Goal: Communication & Community: Answer question/provide support

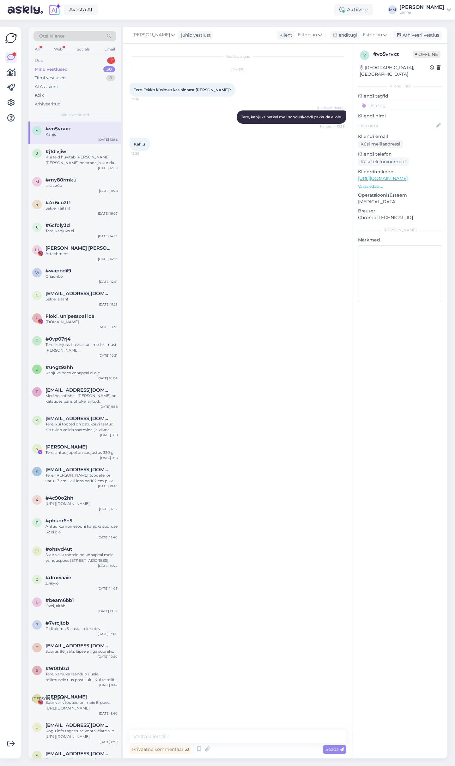
click at [72, 60] on div "Uus 1" at bounding box center [74, 60] width 83 height 9
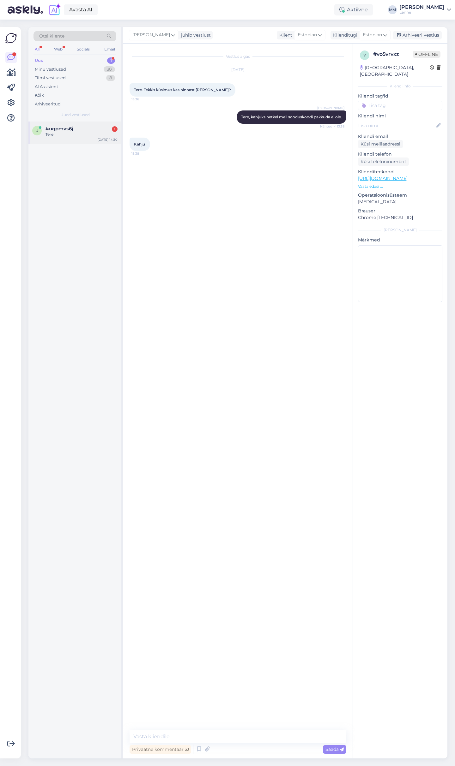
click at [75, 134] on div "Tere" at bounding box center [81, 135] width 72 height 6
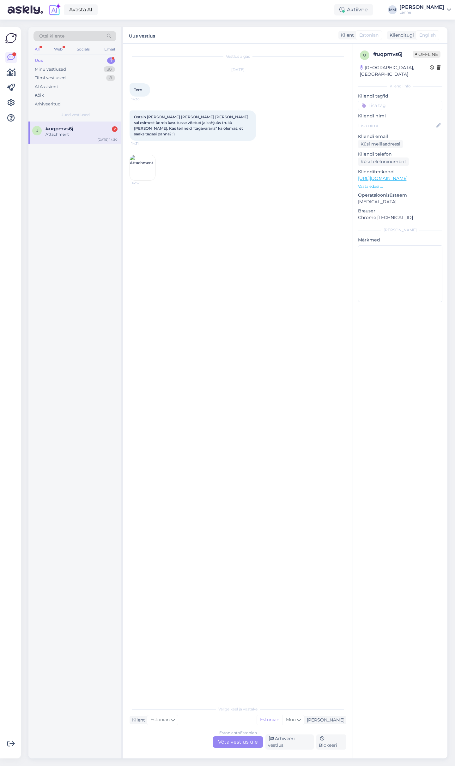
click at [208, 219] on div "Vestlus algas [DATE] Tere 14:30 Ostsin [PERSON_NAME] [PERSON_NAME] [PERSON_NAME…" at bounding box center [240, 373] width 222 height 647
click at [241, 748] on div "Estonian to Estonian Võta vestlus üle" at bounding box center [238, 741] width 50 height 11
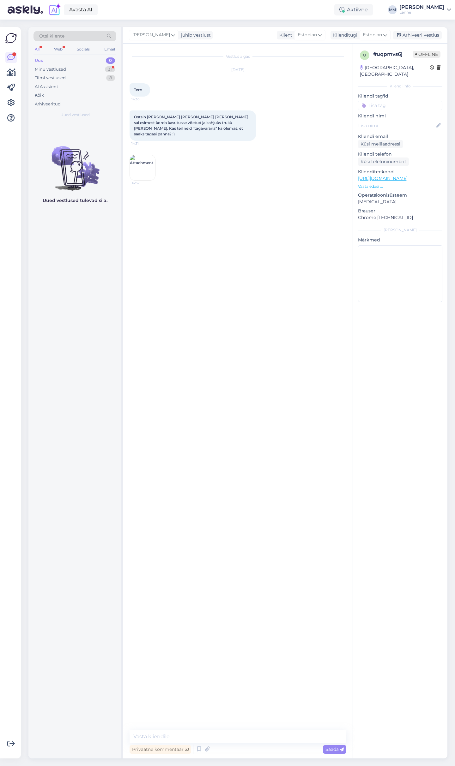
click at [150, 160] on img at bounding box center [142, 167] width 25 height 25
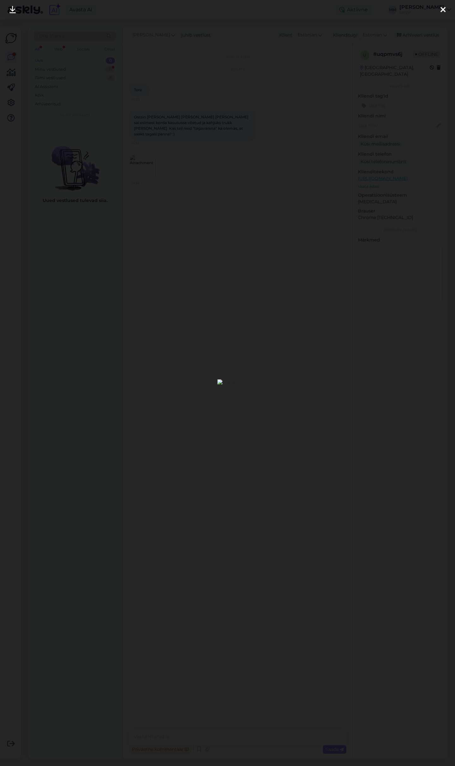
click at [443, 8] on icon at bounding box center [442, 10] width 5 height 8
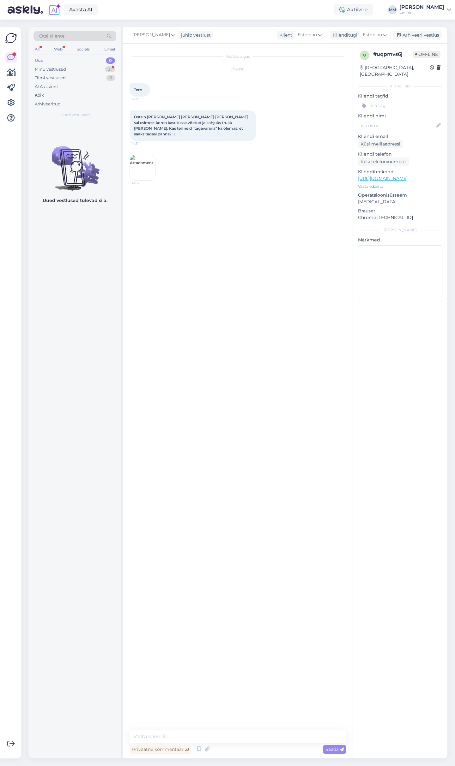
click at [148, 164] on img at bounding box center [142, 167] width 25 height 25
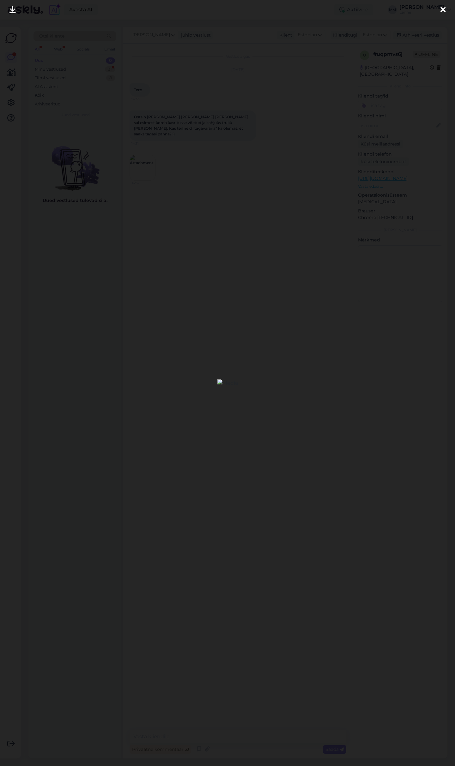
click at [443, 7] on icon at bounding box center [442, 10] width 5 height 8
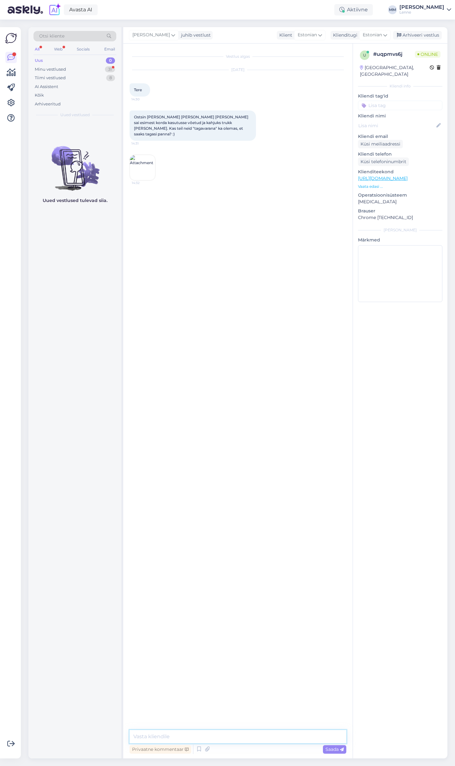
click at [218, 741] on textarea at bounding box center [237, 736] width 217 height 13
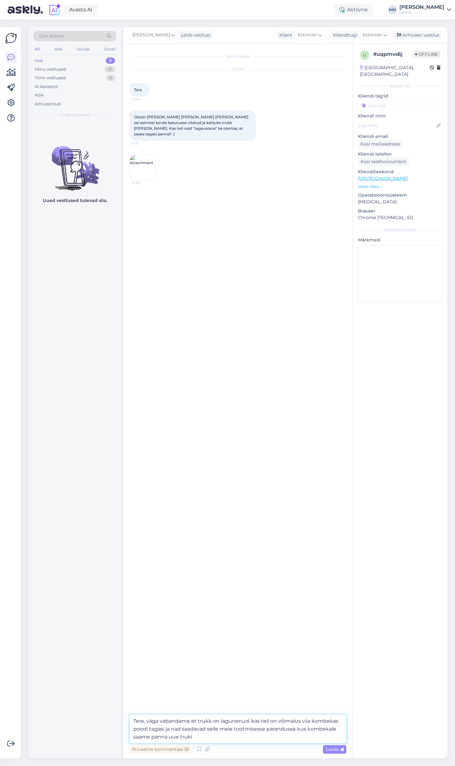
type textarea "Tere, väga vabandame et trukk on lagunenud. kas teil on võimalus viia kombekas …"
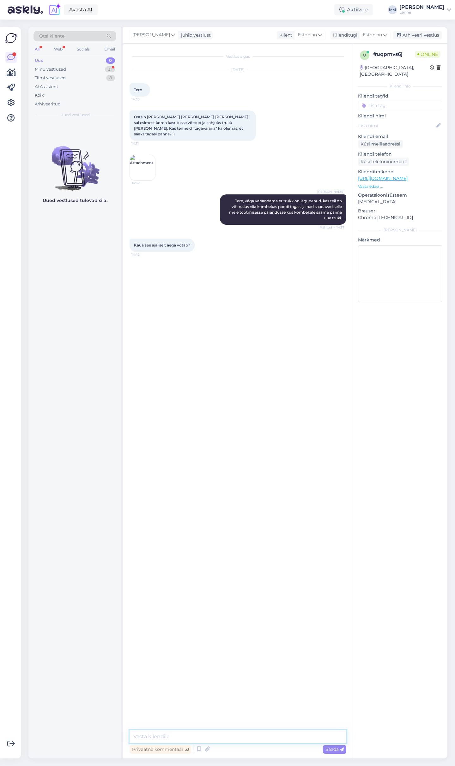
click at [185, 736] on textarea at bounding box center [237, 736] width 217 height 13
type textarea "Truki [PERSON_NAME] iseenesest võtab max 1 minut. Lihtsalt toote transport siia…"
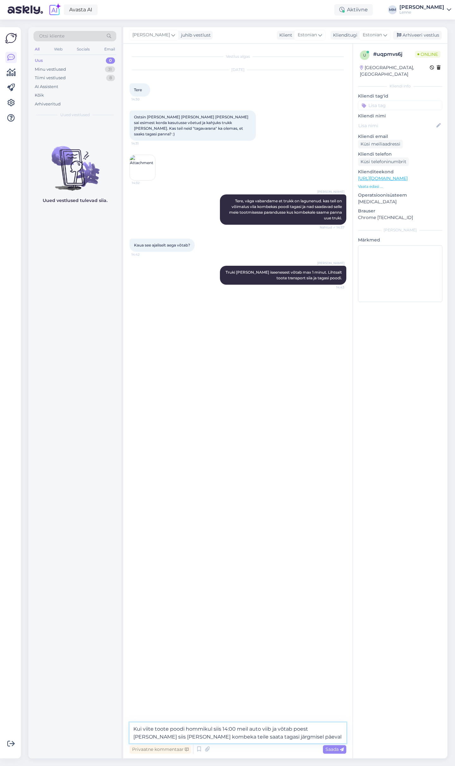
type textarea "Kui viite toote poodi hommikul siis 14:00 meil auto viib ja võtab poest [PERSON…"
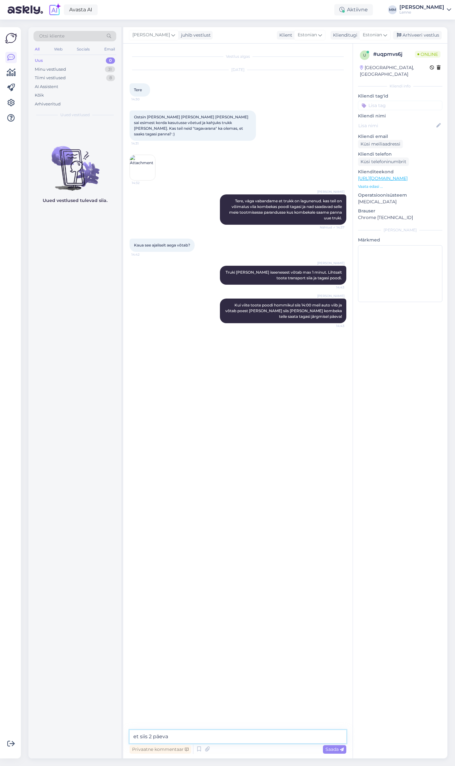
type textarea "et siis 2 päeva."
type textarea "V"
type textarea "Või saate saata meile pakiautomaadi kaudu aga see võtaks rohkem aega."
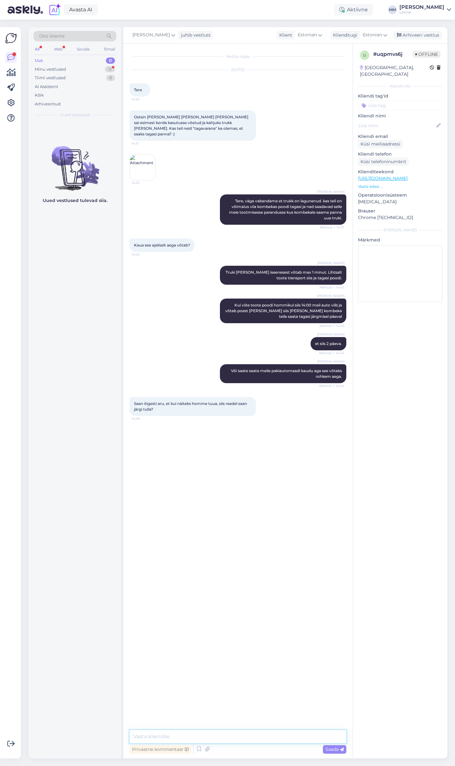
click at [173, 737] on textarea at bounding box center [237, 736] width 217 height 13
type textarea "Kui viite kombeka homme enne 14:00 poodi siis saate kombeka kätte reedel alates…"
type textarea "kas selline variant sobib."
